Goal: Task Accomplishment & Management: Use online tool/utility

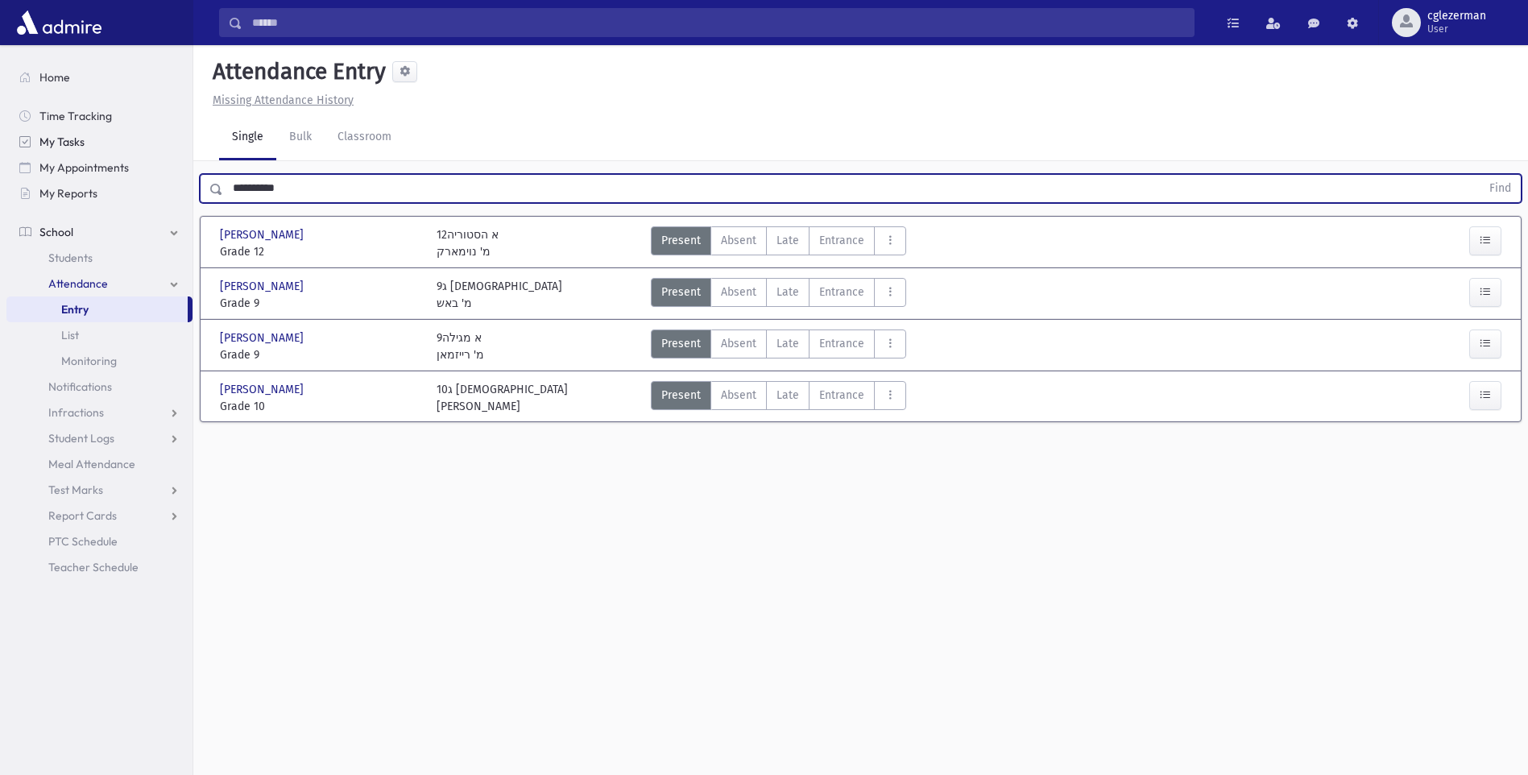
drag, startPoint x: 313, startPoint y: 196, endPoint x: 118, endPoint y: 131, distance: 205.2
click at [118, 131] on div "Search Results Students" at bounding box center [764, 405] width 1528 height 811
type input "*****"
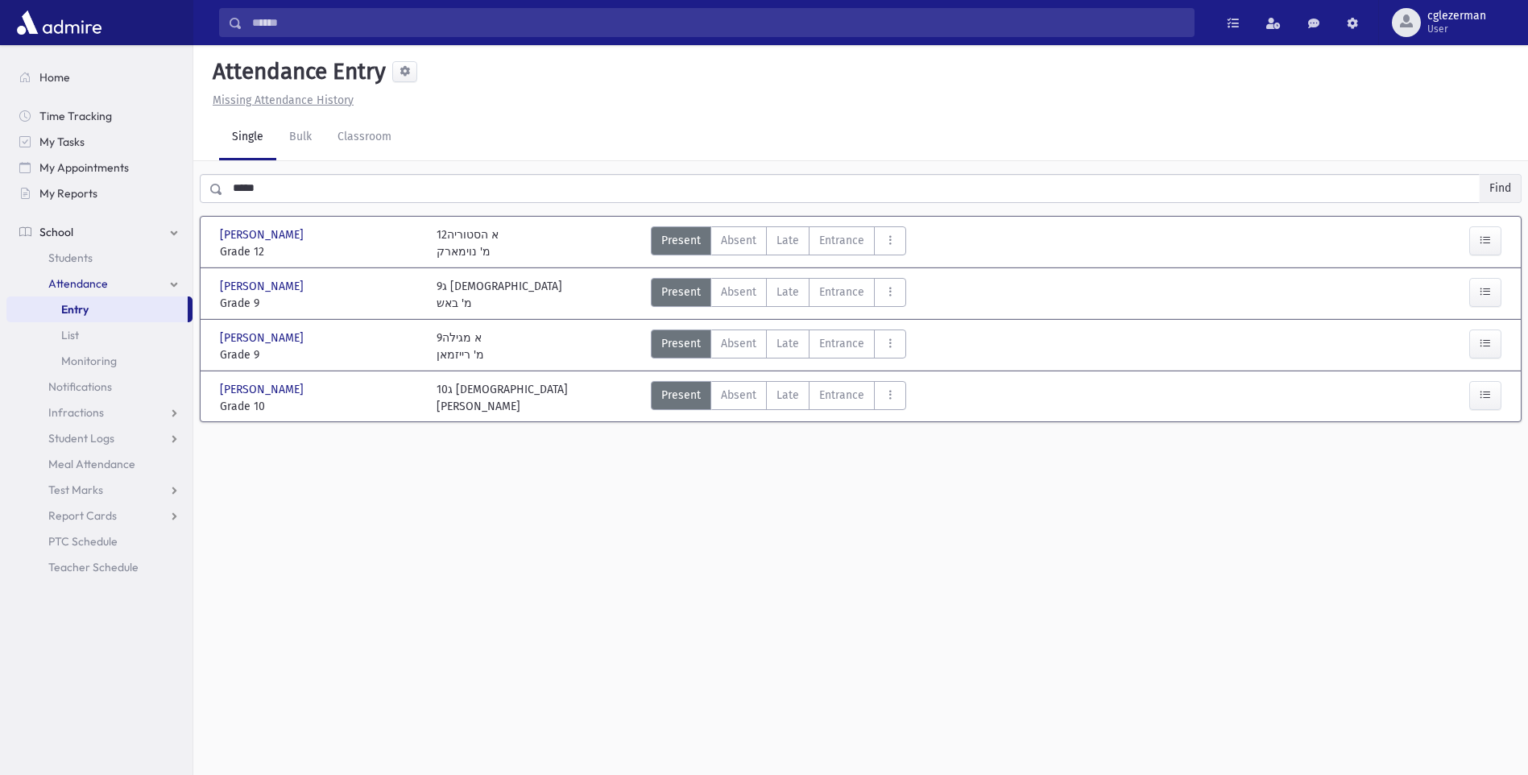
click at [1490, 183] on button "Find" at bounding box center [1499, 188] width 41 height 27
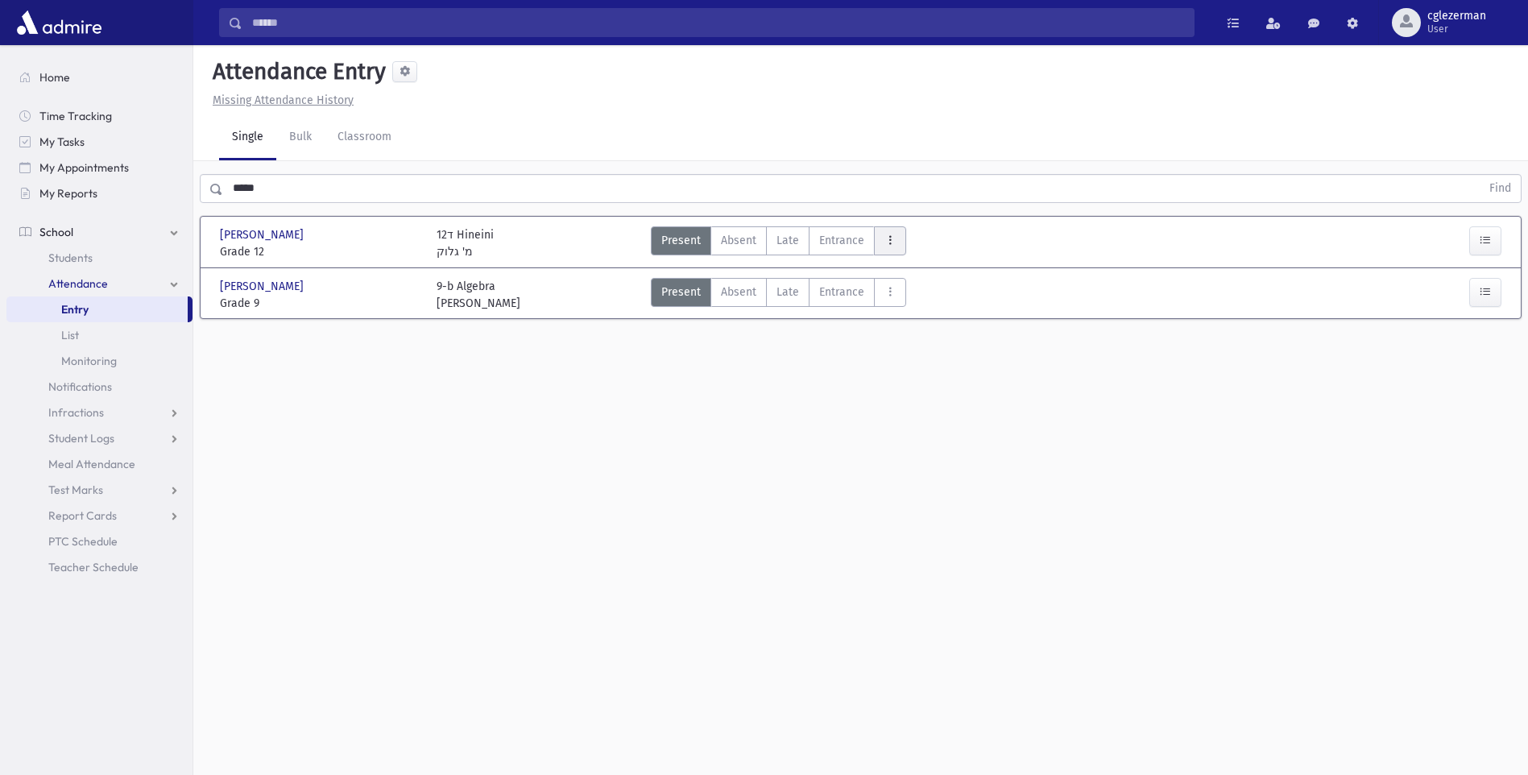
click at [891, 242] on icon "AttTypes" at bounding box center [889, 241] width 11 height 14
click at [899, 451] on span "Talking" at bounding box center [938, 458] width 103 height 17
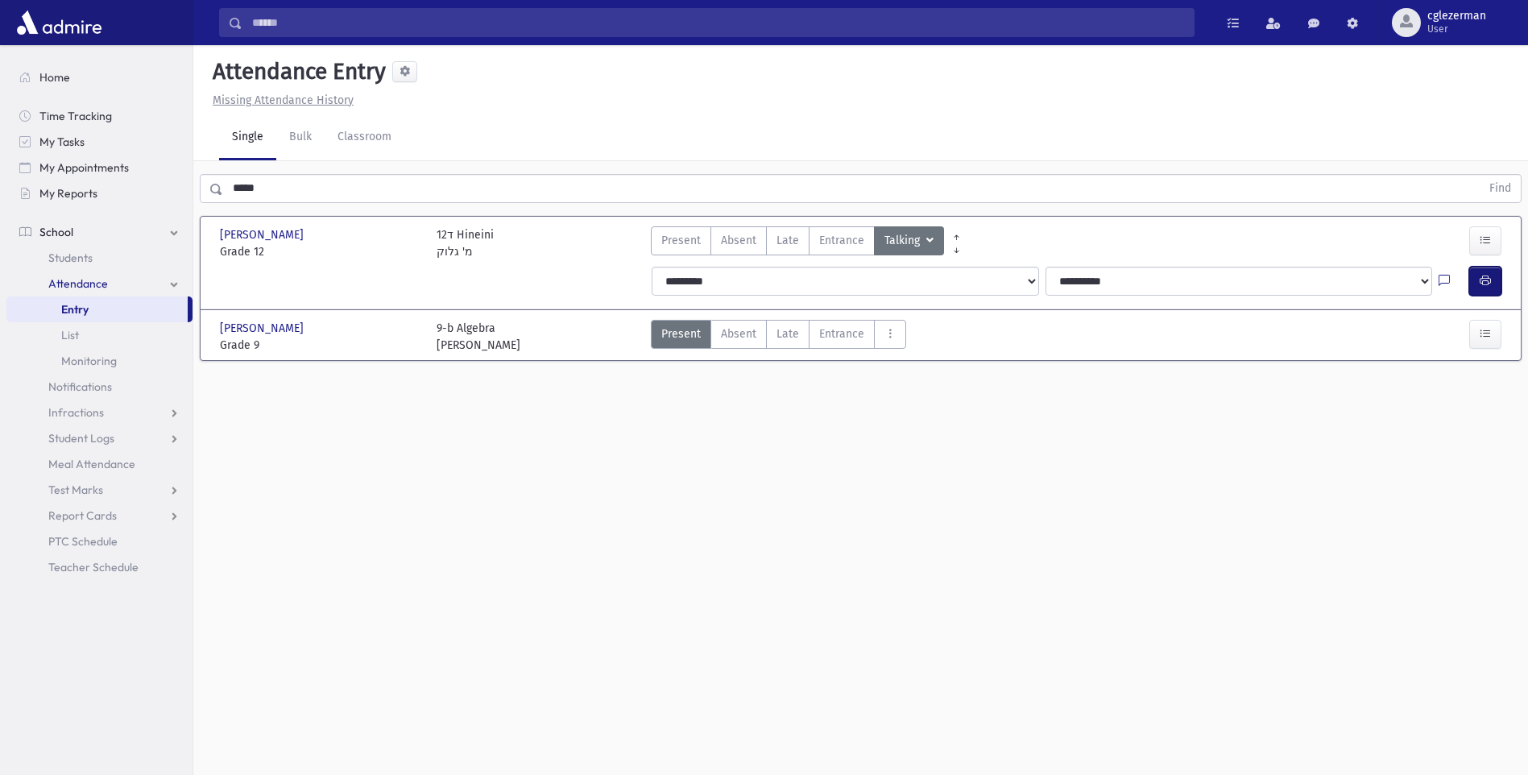
click at [1482, 279] on icon "button" at bounding box center [1484, 281] width 11 height 14
click at [686, 236] on span "Present" at bounding box center [680, 240] width 39 height 17
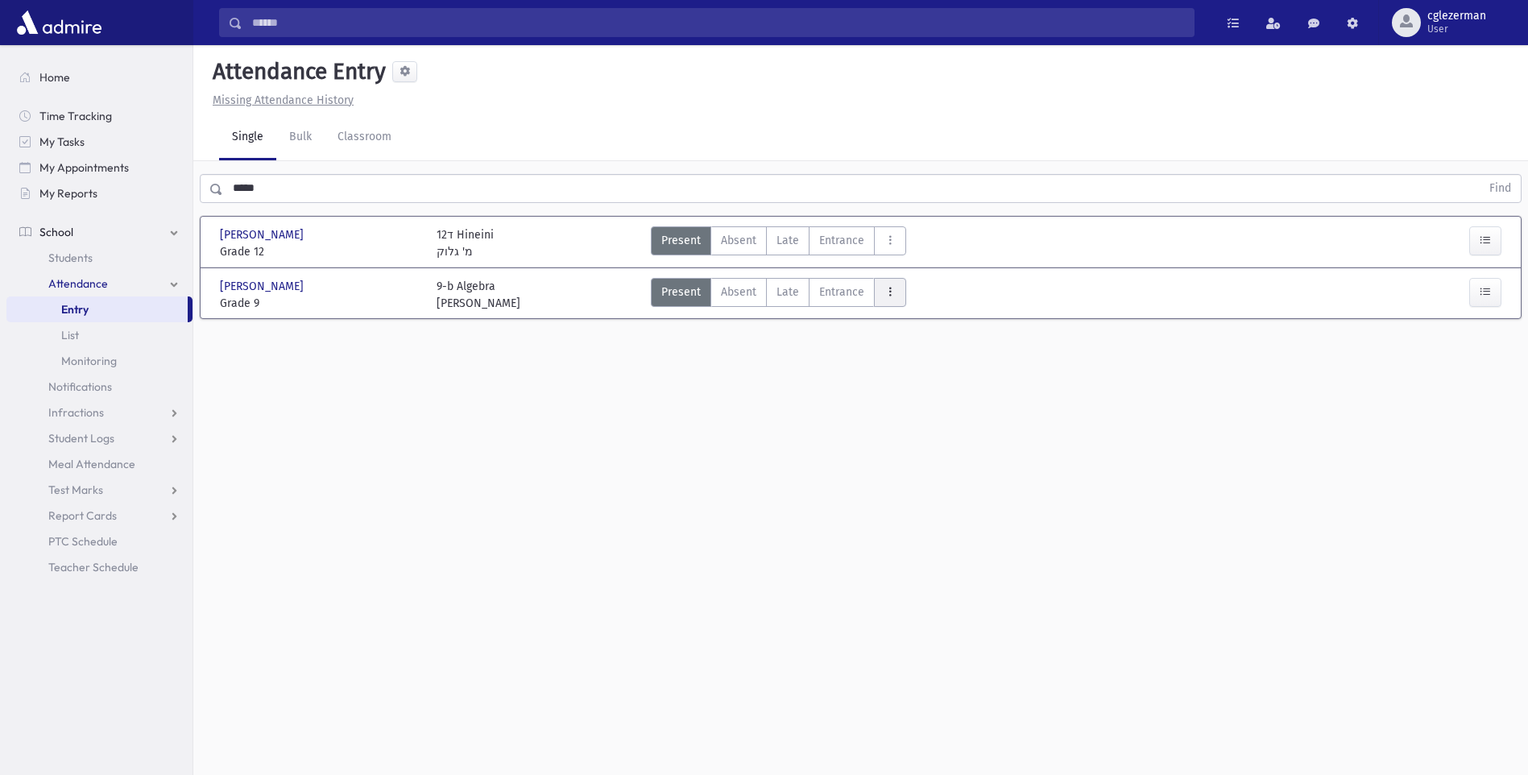
click at [891, 290] on icon "AttTypes" at bounding box center [889, 292] width 11 height 14
click at [913, 514] on span "Talking" at bounding box center [938, 510] width 103 height 17
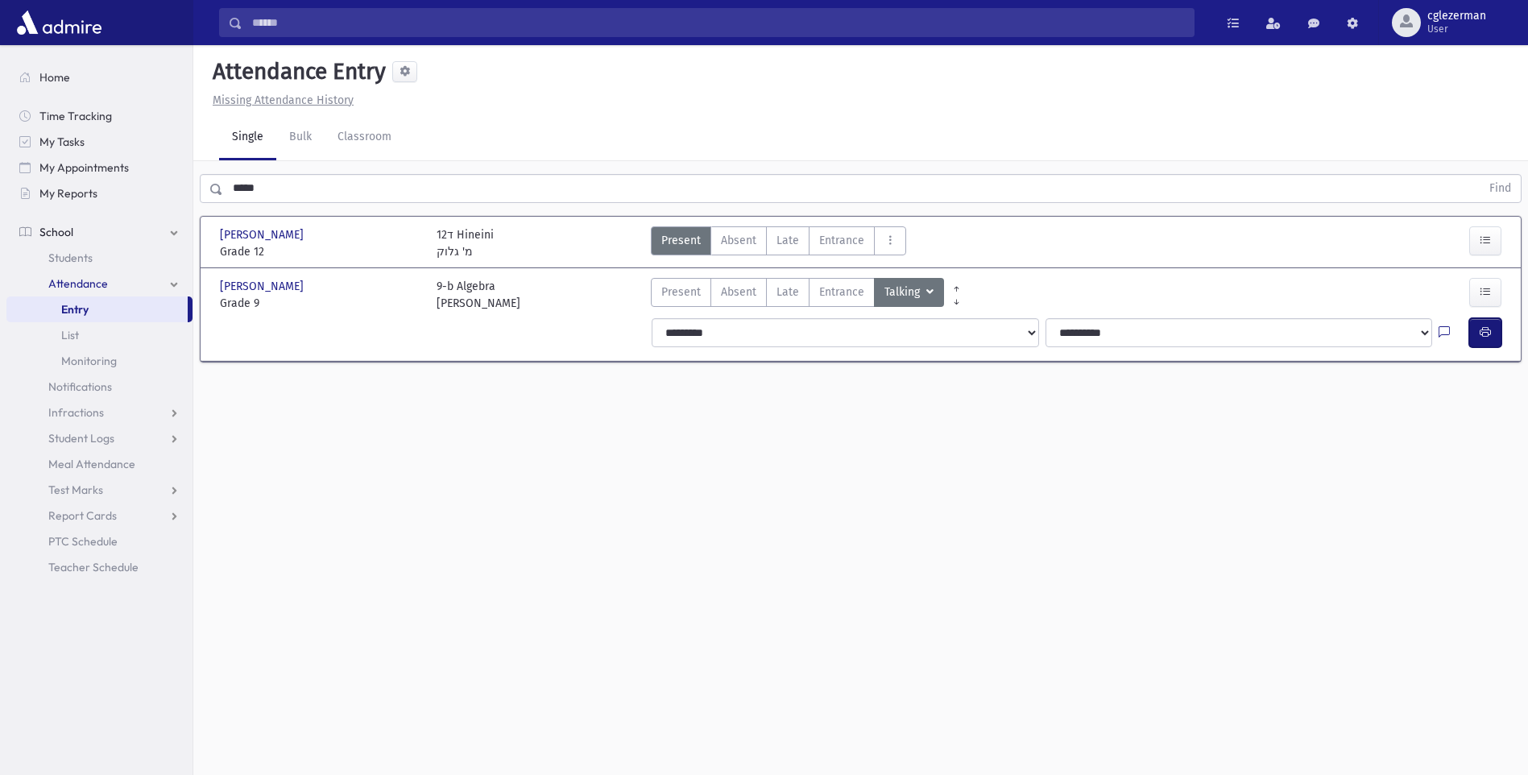
click at [1483, 326] on icon "button" at bounding box center [1484, 332] width 11 height 14
